Goal: Task Accomplishment & Management: Use online tool/utility

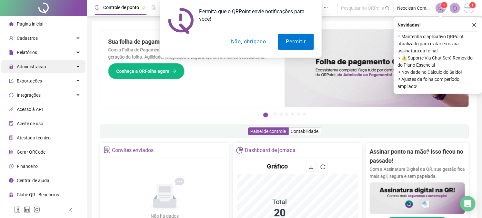
click at [78, 67] on div "Administração" at bounding box center [43, 66] width 84 height 13
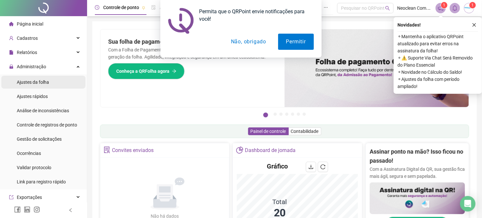
click at [31, 82] on span "Ajustes da folha" at bounding box center [33, 81] width 32 height 5
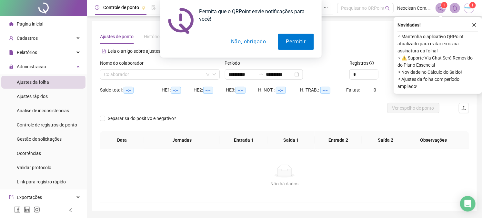
type input "**********"
click at [125, 76] on input "search" at bounding box center [157, 74] width 106 height 10
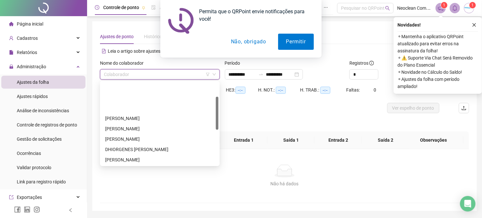
scroll to position [124, 0]
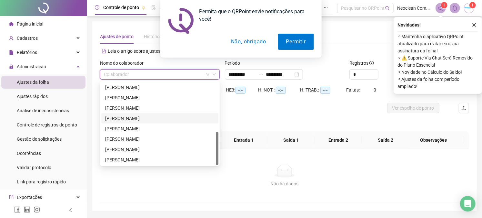
click at [129, 118] on div "[PERSON_NAME]" at bounding box center [159, 118] width 109 height 7
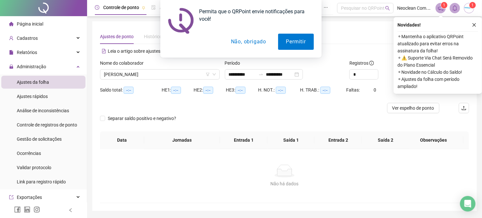
click at [473, 24] on div "Permita que o QRPoint envie notificações para você! Permitir Não, obrigado" at bounding box center [241, 28] width 482 height 57
click at [252, 46] on button "Não, obrigado" at bounding box center [248, 42] width 51 height 16
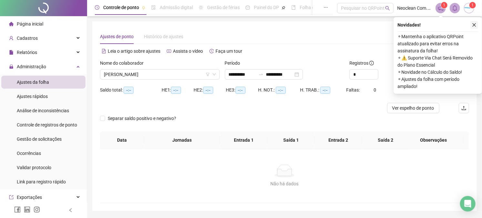
click at [475, 22] on button "button" at bounding box center [475, 25] width 8 height 8
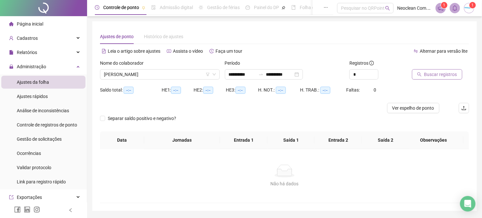
click at [431, 76] on span "Buscar registros" at bounding box center [441, 74] width 33 height 7
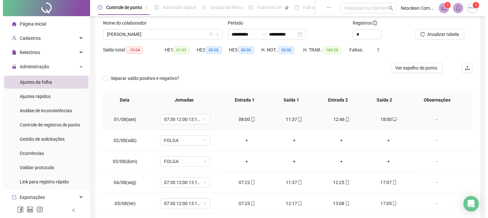
scroll to position [0, 0]
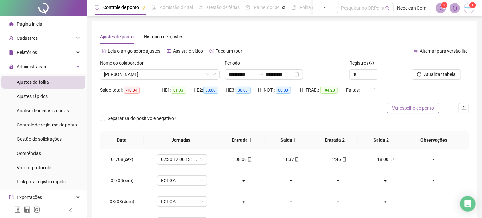
click at [410, 108] on span "Ver espelho de ponto" at bounding box center [414, 107] width 42 height 7
click at [470, 9] on img at bounding box center [470, 8] width 10 height 10
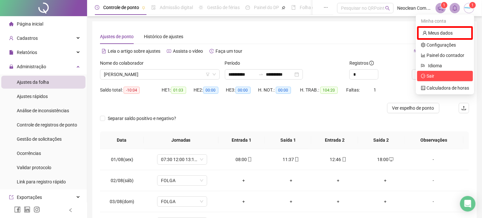
click at [431, 76] on span "Sair" at bounding box center [431, 75] width 8 height 5
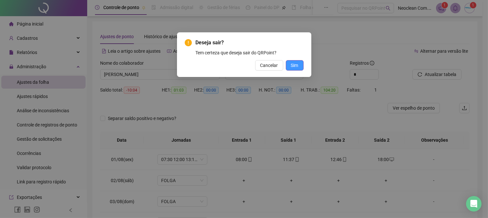
click at [295, 65] on span "Sim" at bounding box center [294, 65] width 7 height 7
